Goal: Transaction & Acquisition: Download file/media

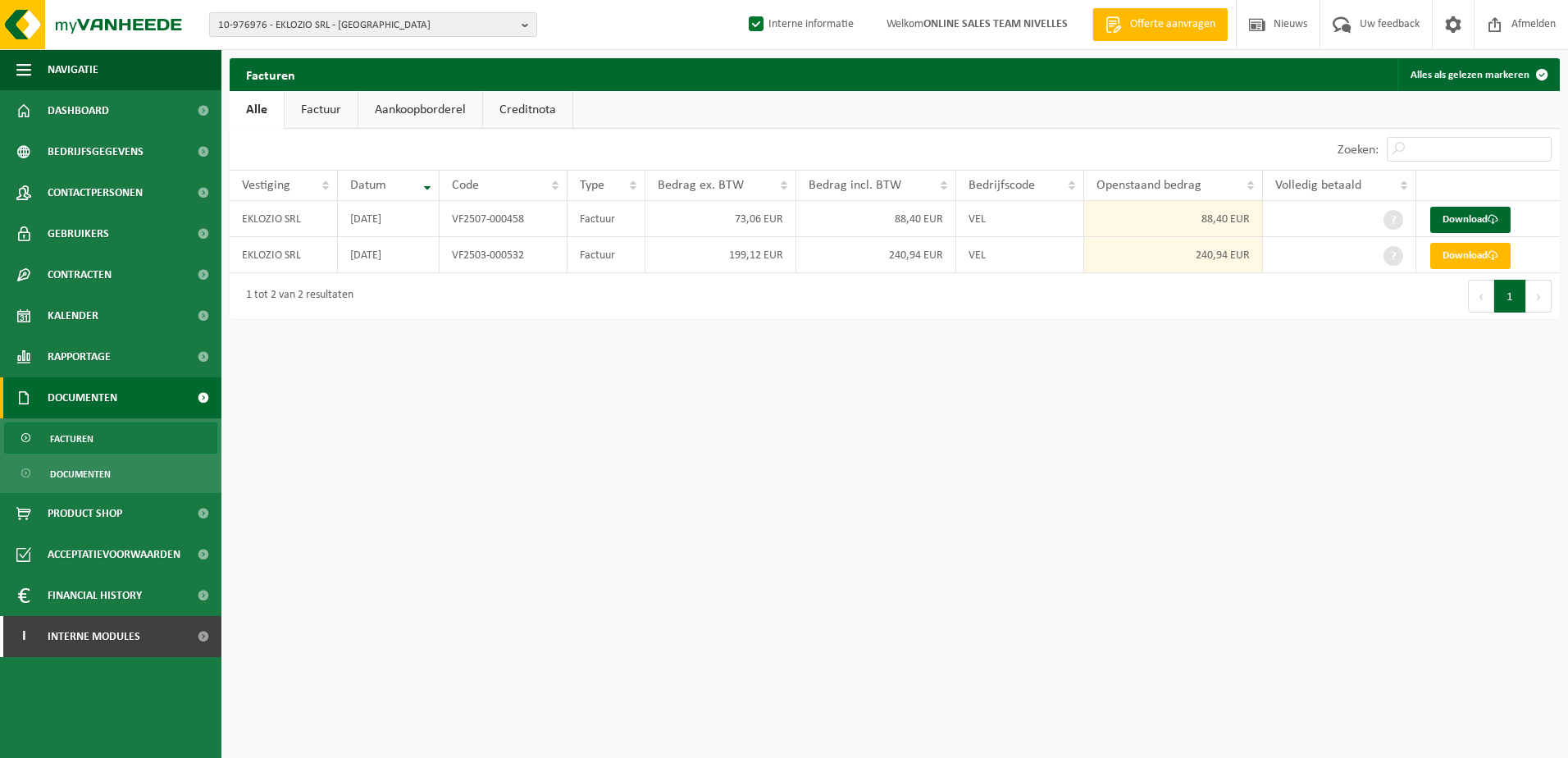
click at [820, 519] on html "10-976976 - EKLOZIO SRL - [GEOGRAPHIC_DATA] 10-976976 - EKLOZIO SRL - [GEOGRAPH…" at bounding box center [784, 379] width 1568 height 758
click at [522, 20] on b "button" at bounding box center [529, 24] width 15 height 23
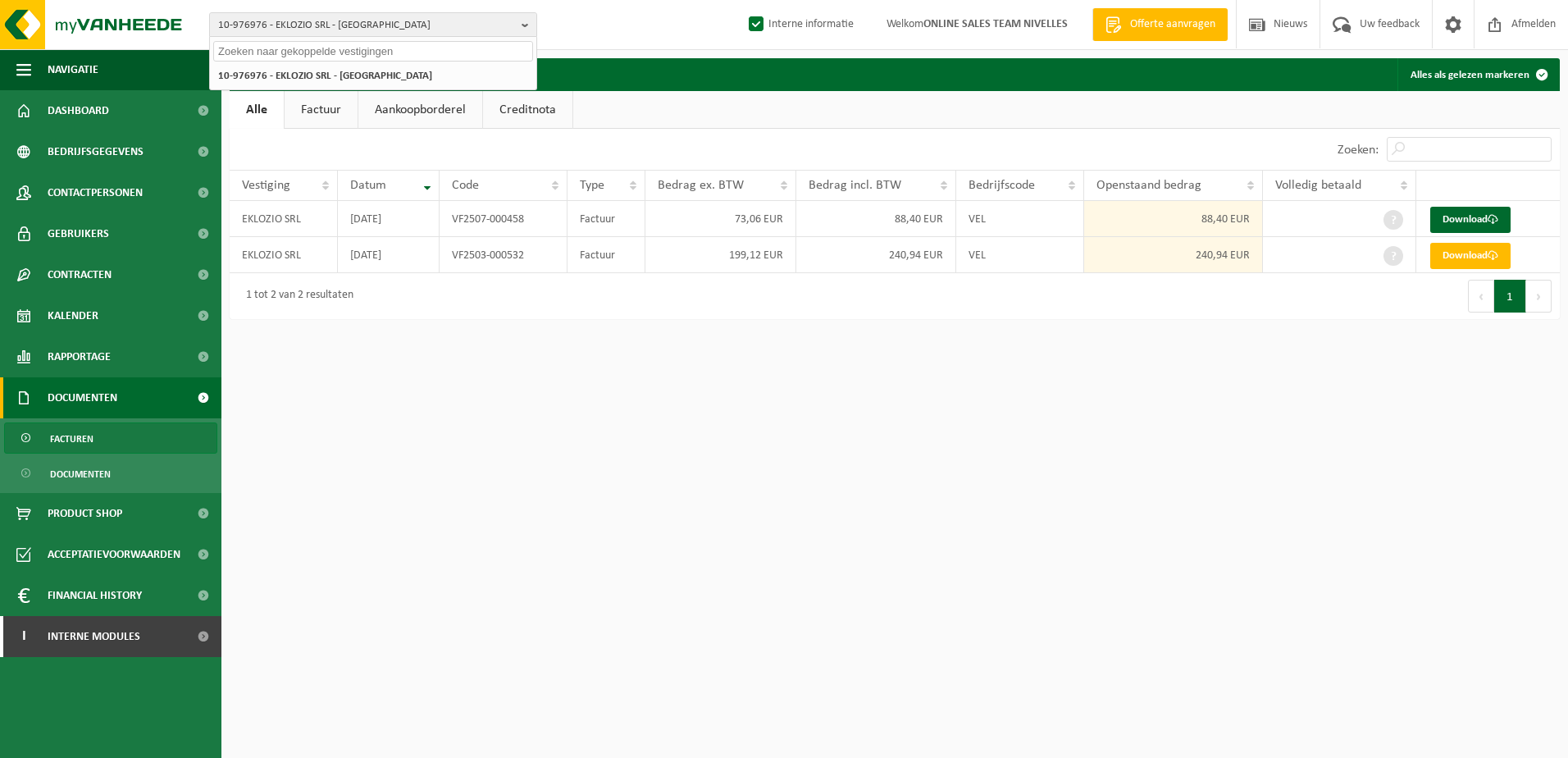
paste input "10-966410"
type input "10-966410"
click at [418, 77] on li "10-966410 - CAKE TEAM GROUP SRL - UCCLE" at bounding box center [372, 76] width 320 height 20
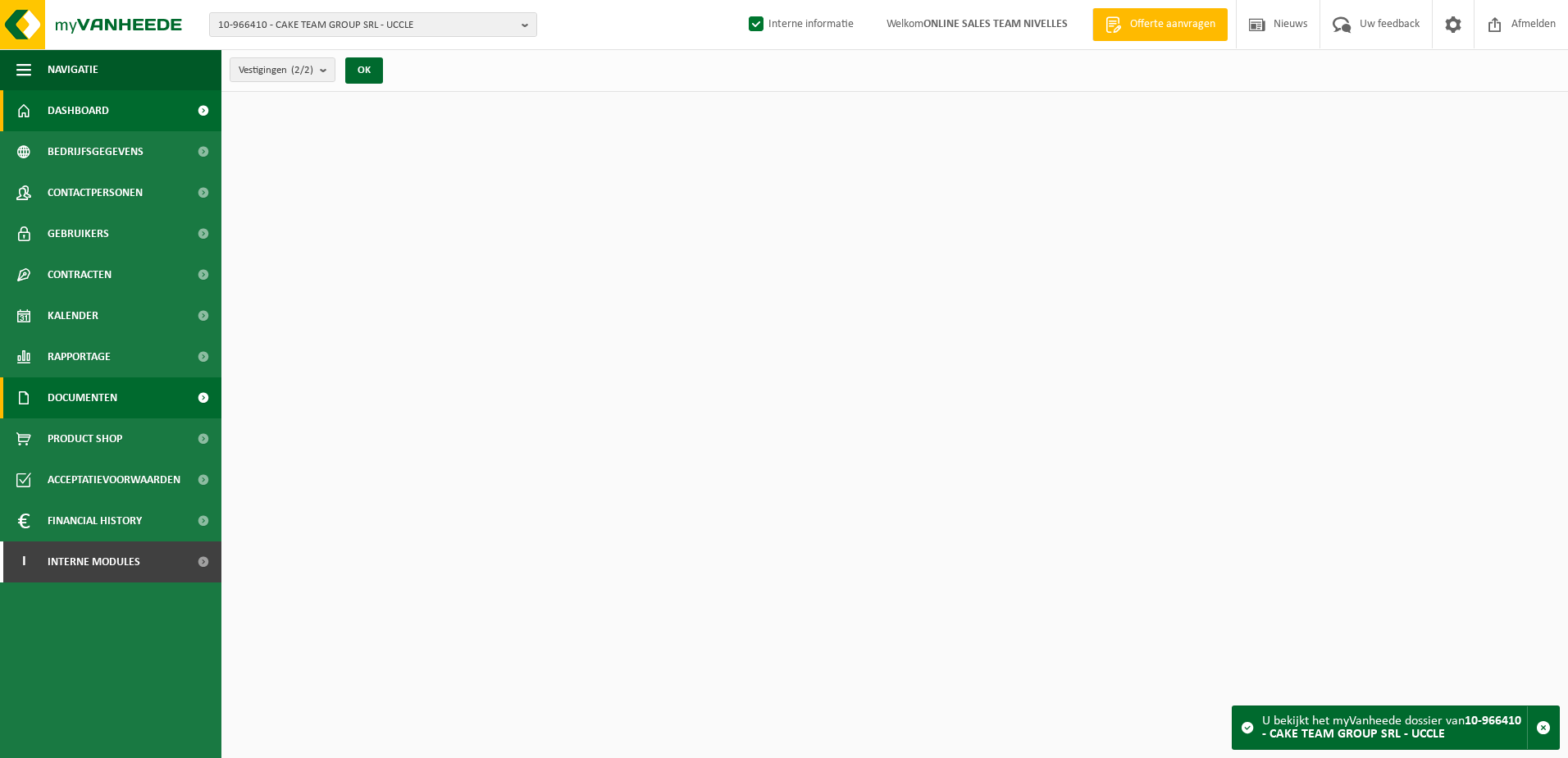
click at [125, 405] on link "Documenten" at bounding box center [111, 398] width 221 height 41
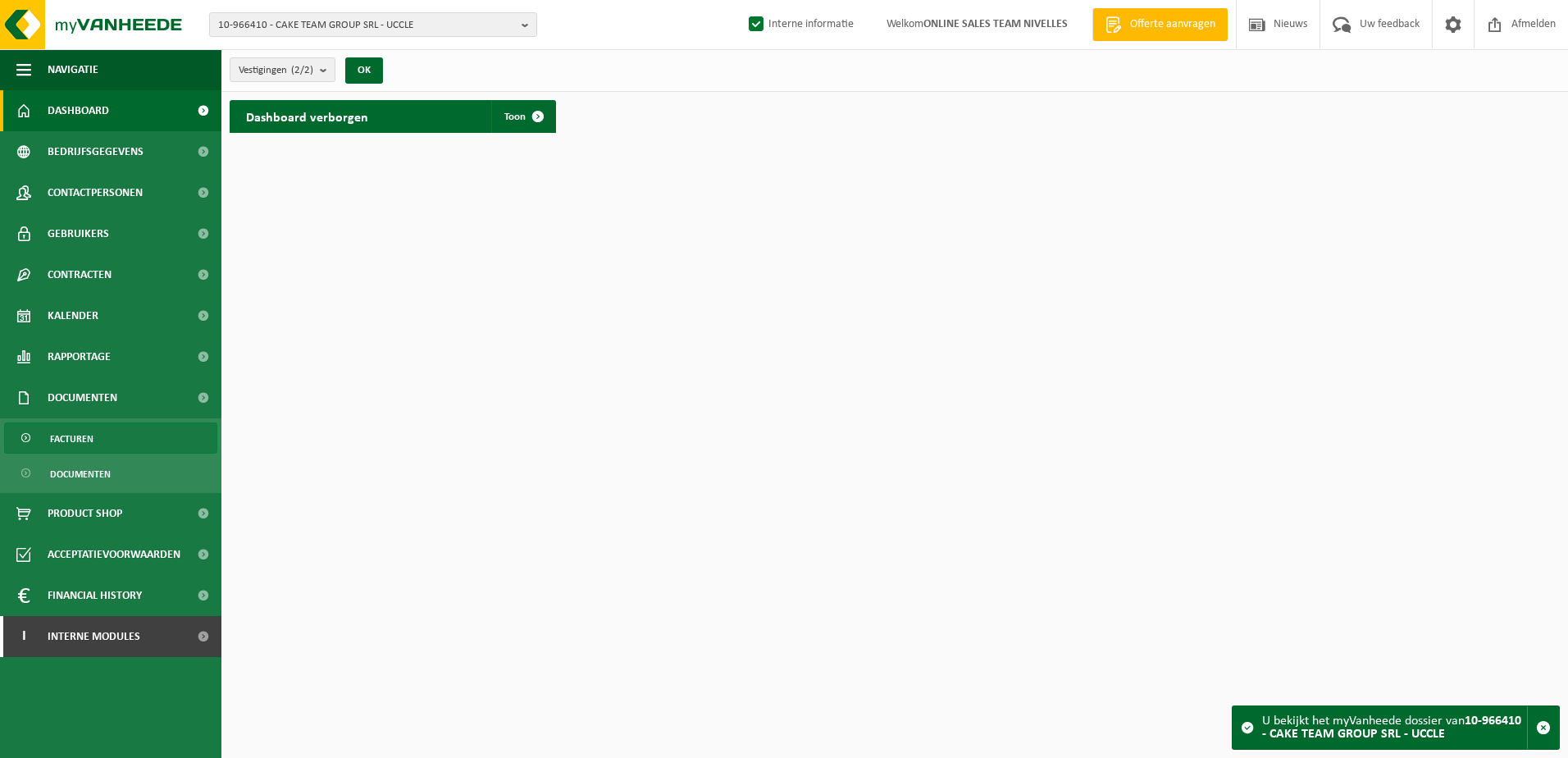
click at [107, 452] on link "Facturen" at bounding box center [111, 437] width 213 height 31
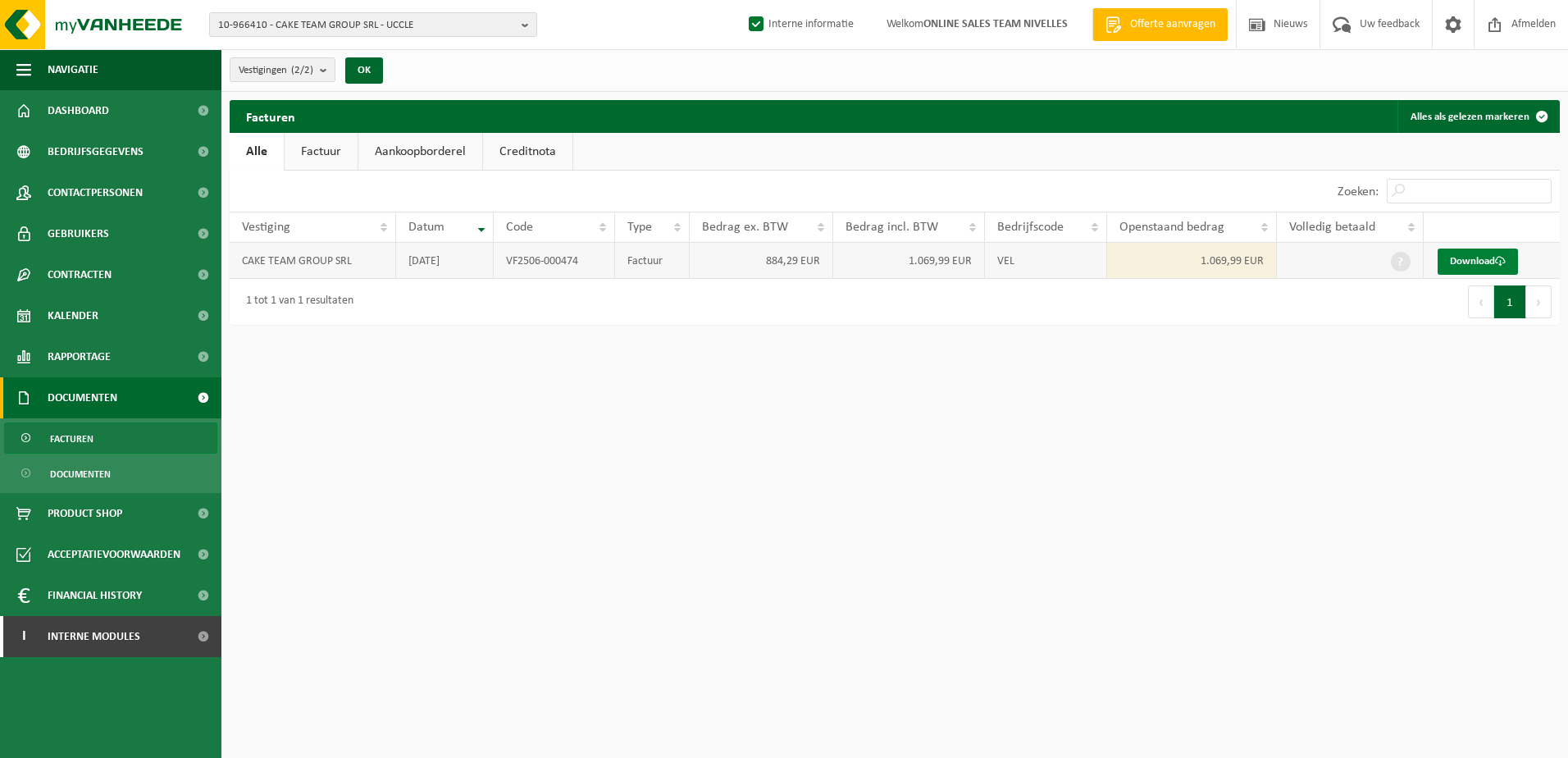
click at [1466, 264] on link "Download" at bounding box center [1478, 261] width 81 height 26
click at [735, 578] on html "10-966410 - CAKE TEAM GROUP SRL - UCCLE 10-966410 - CAKE TEAM GROUP SRL - UCCLE…" at bounding box center [784, 379] width 1568 height 758
